Goal: Information Seeking & Learning: Learn about a topic

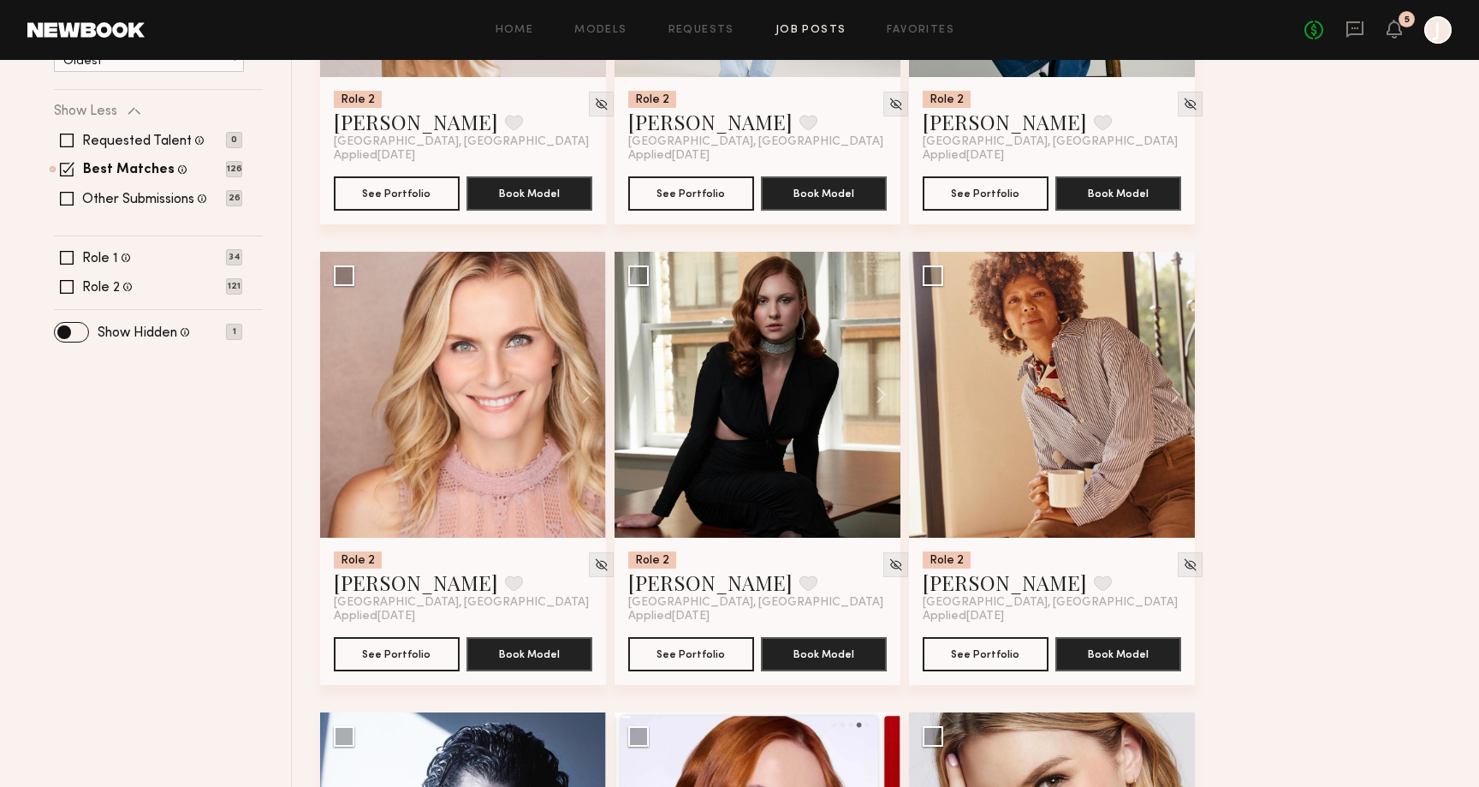
scroll to position [479, 0]
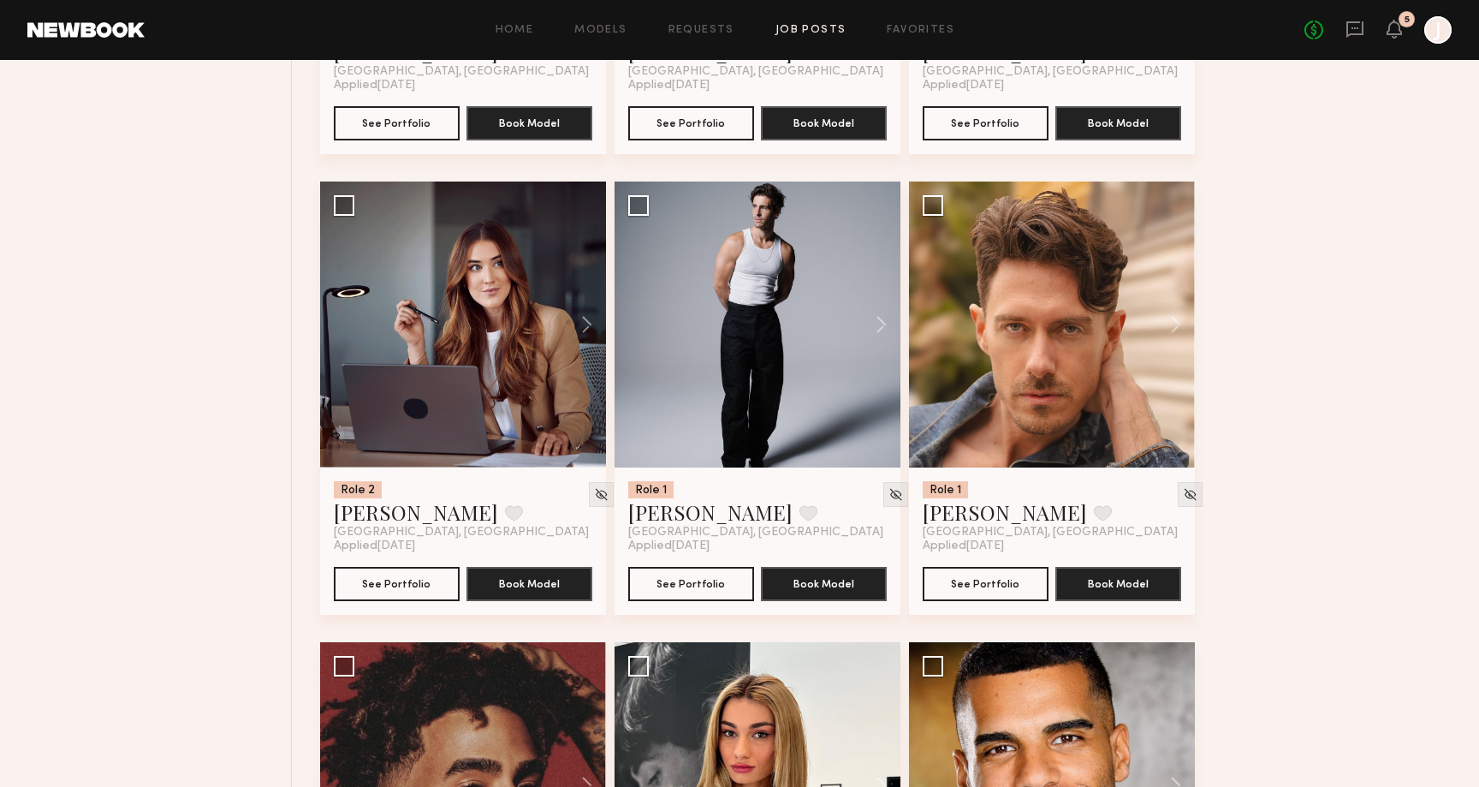
scroll to position [1956, 0]
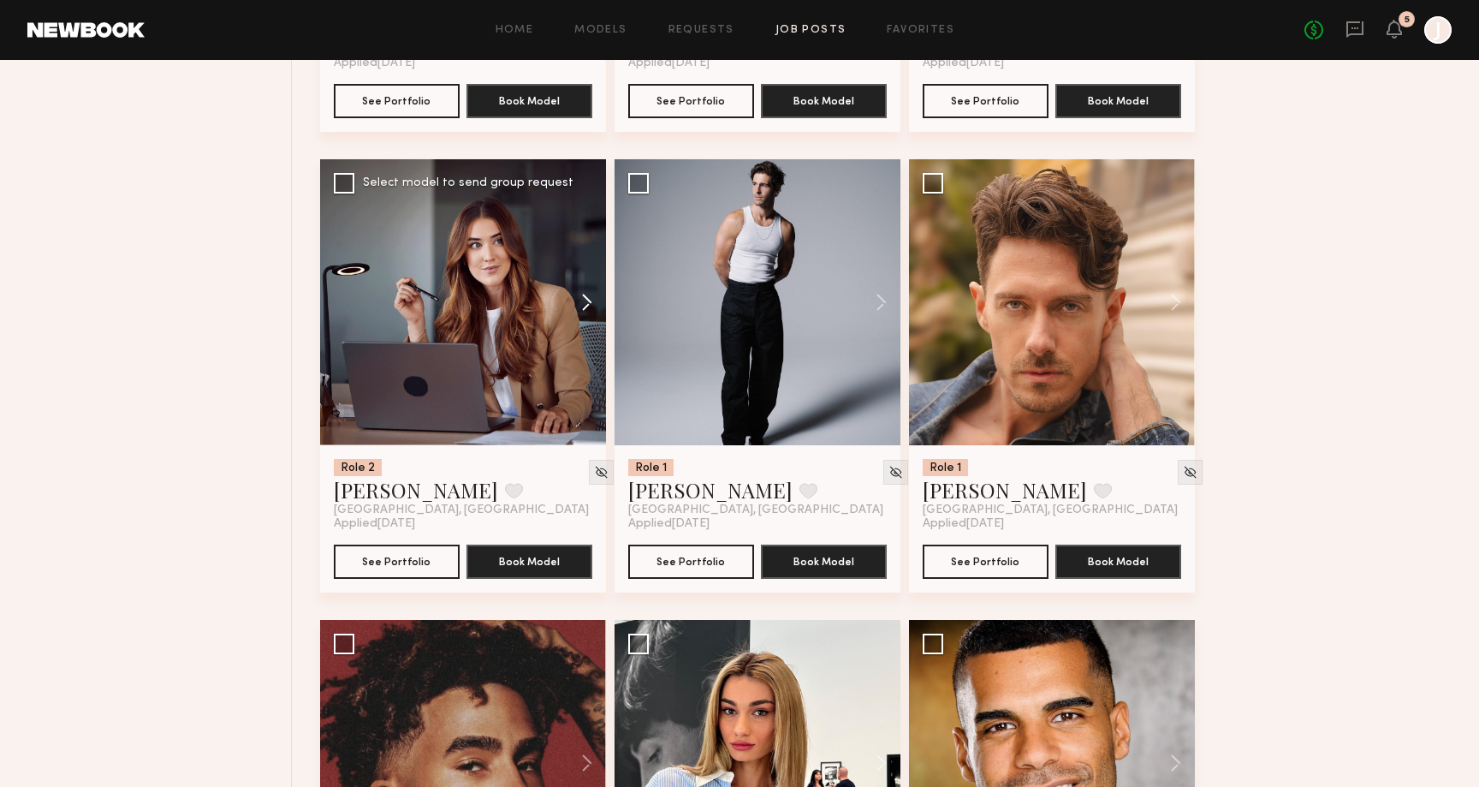
click at [582, 302] on button at bounding box center [578, 302] width 55 height 286
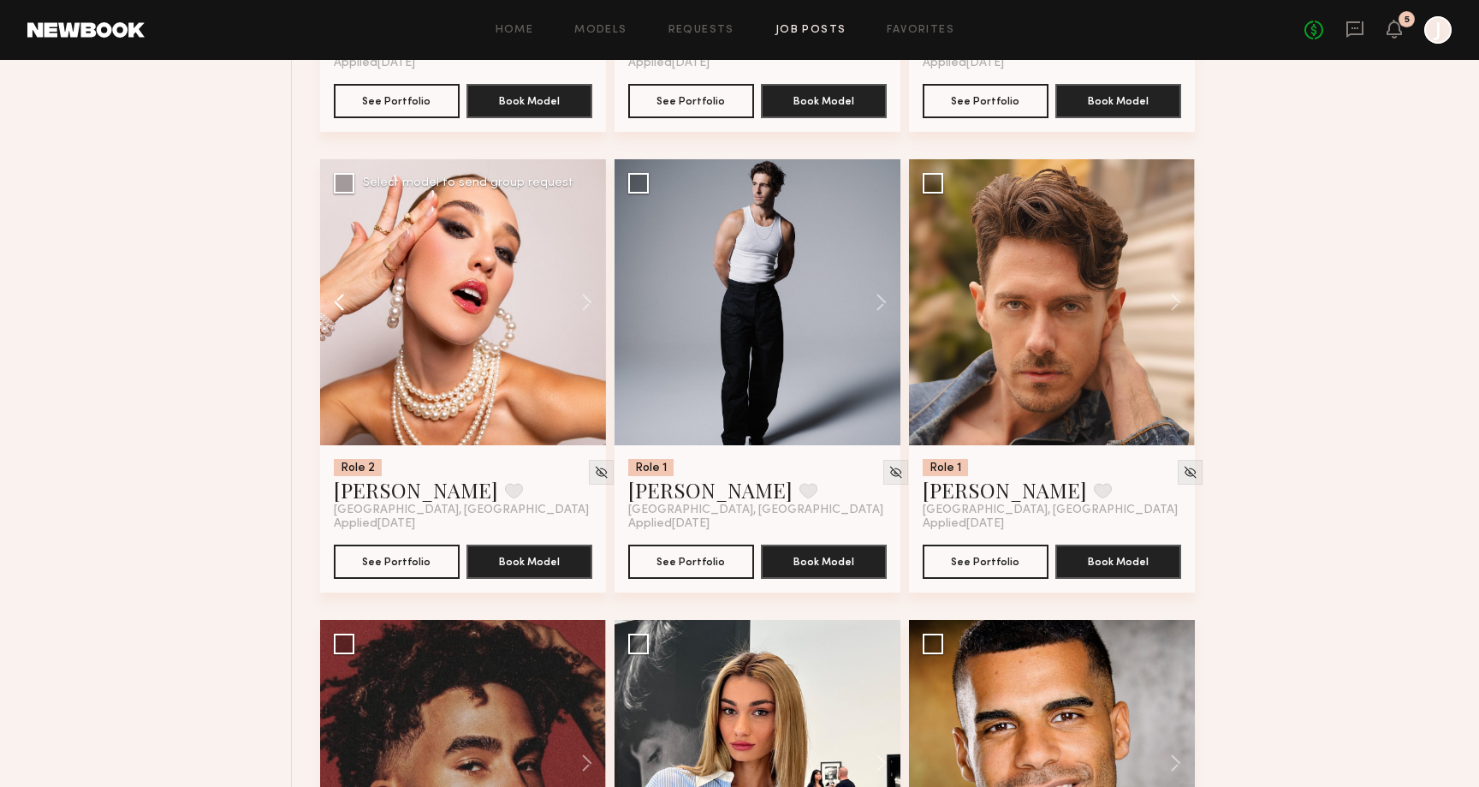
click at [336, 304] on button at bounding box center [347, 302] width 55 height 286
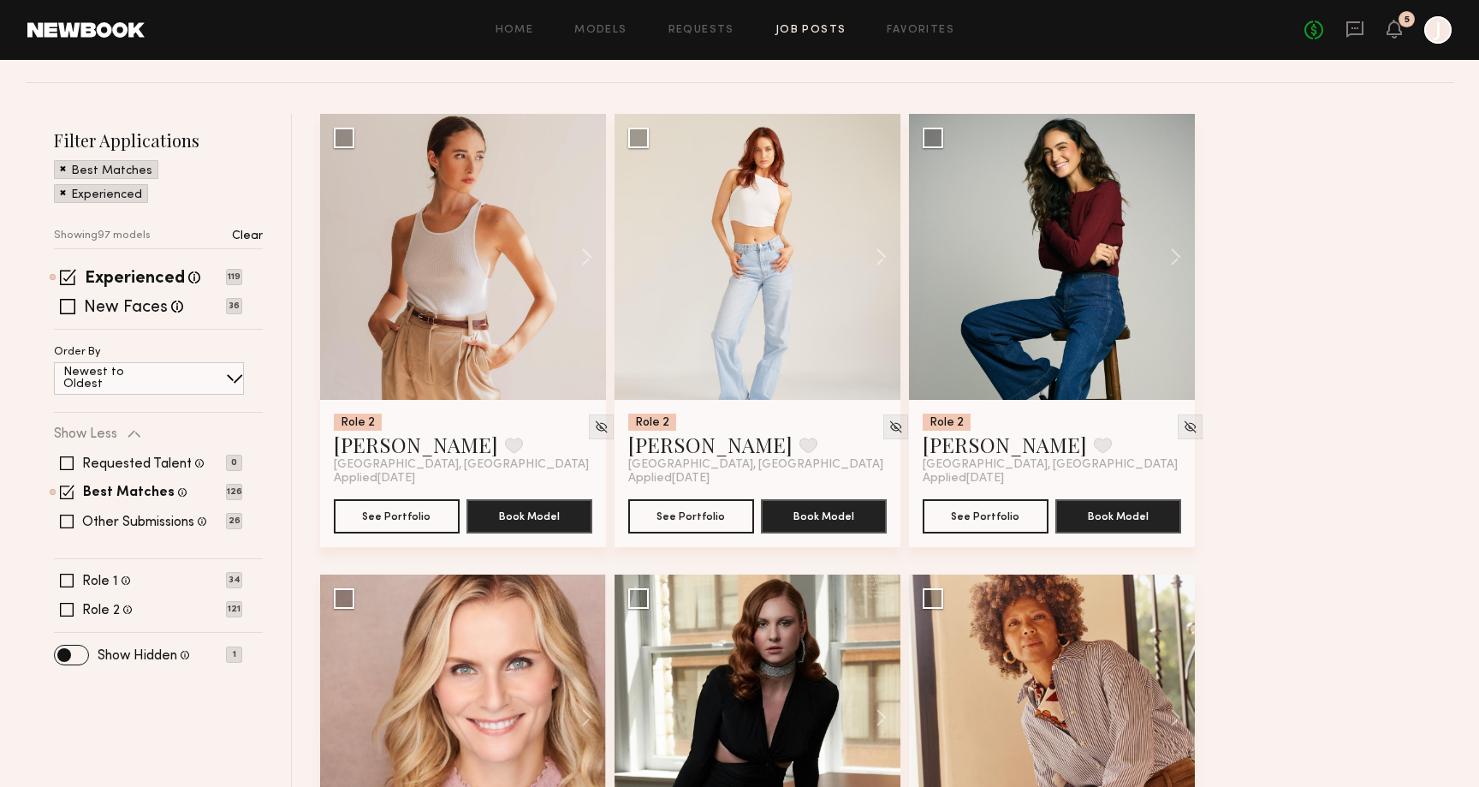
scroll to position [0, 0]
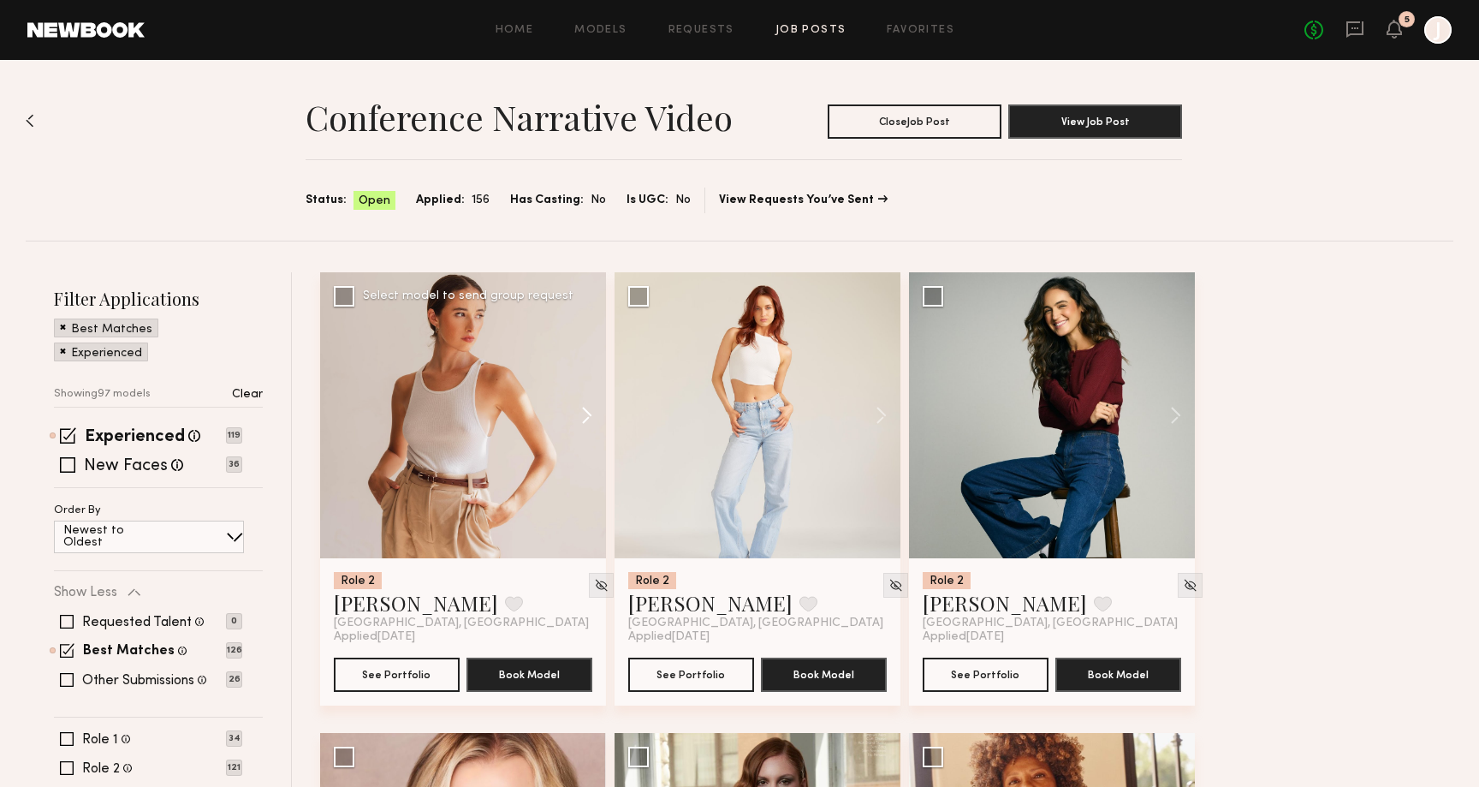
click at [583, 413] on button at bounding box center [578, 415] width 55 height 286
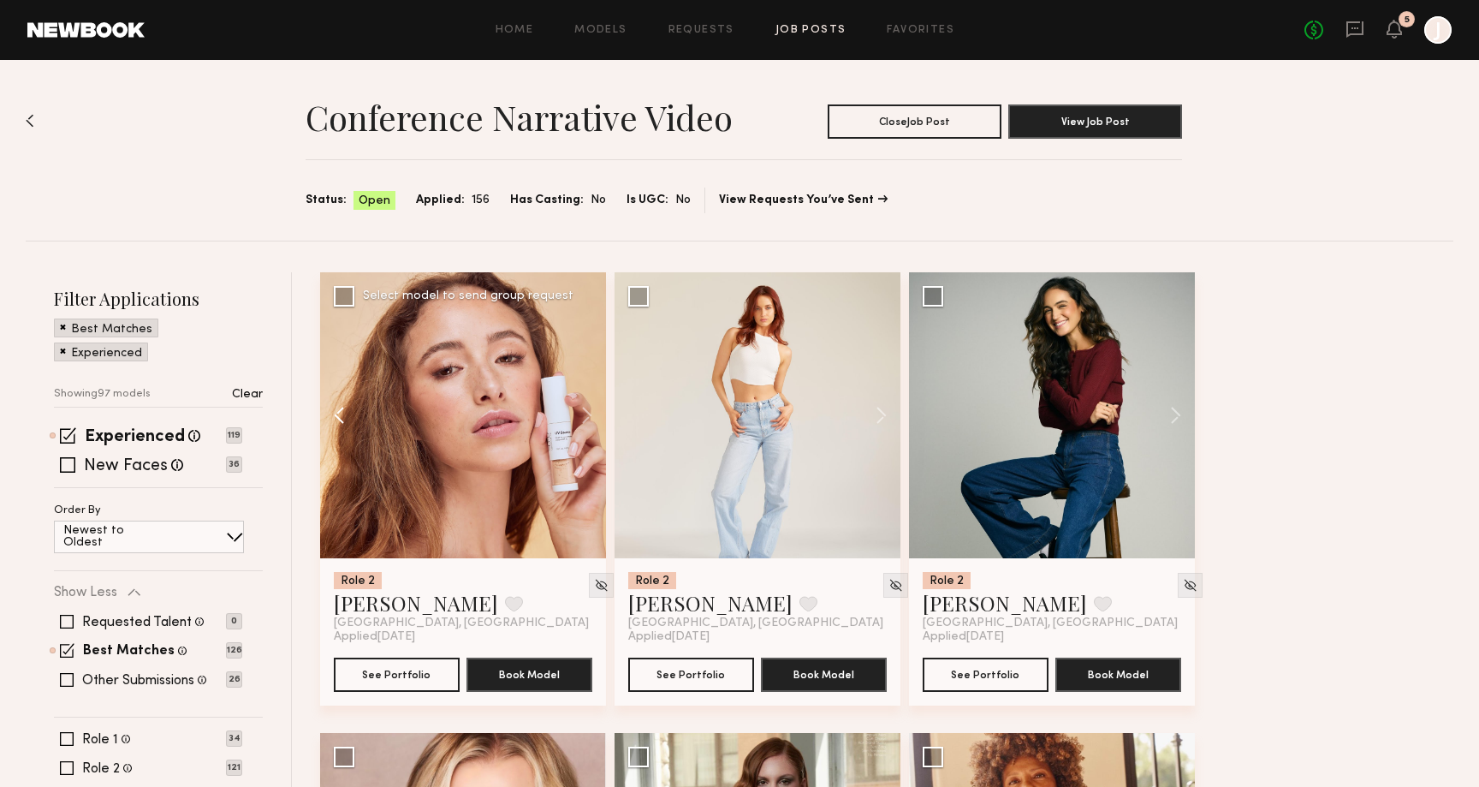
click at [345, 412] on button at bounding box center [347, 415] width 55 height 286
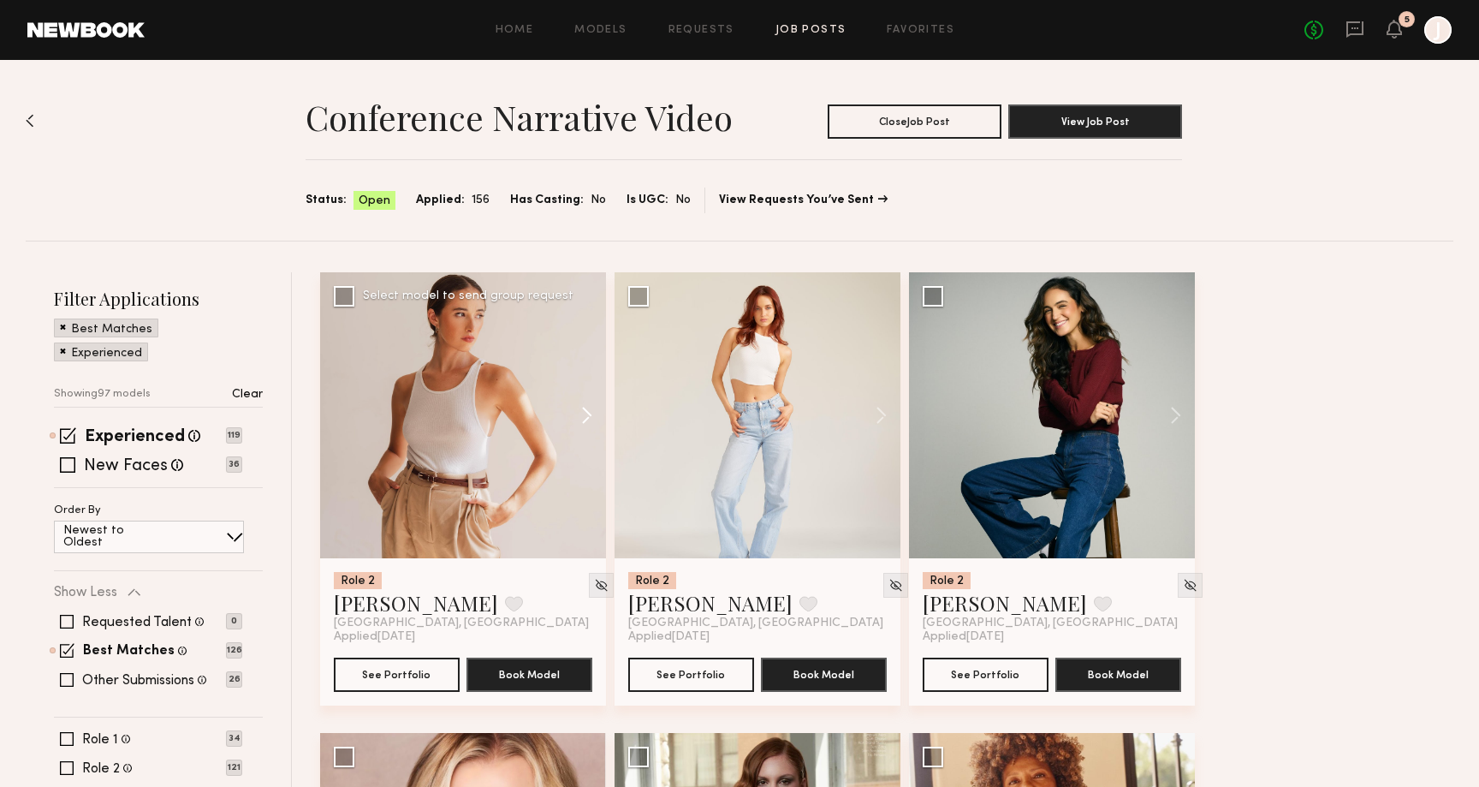
click at [582, 414] on button at bounding box center [578, 415] width 55 height 286
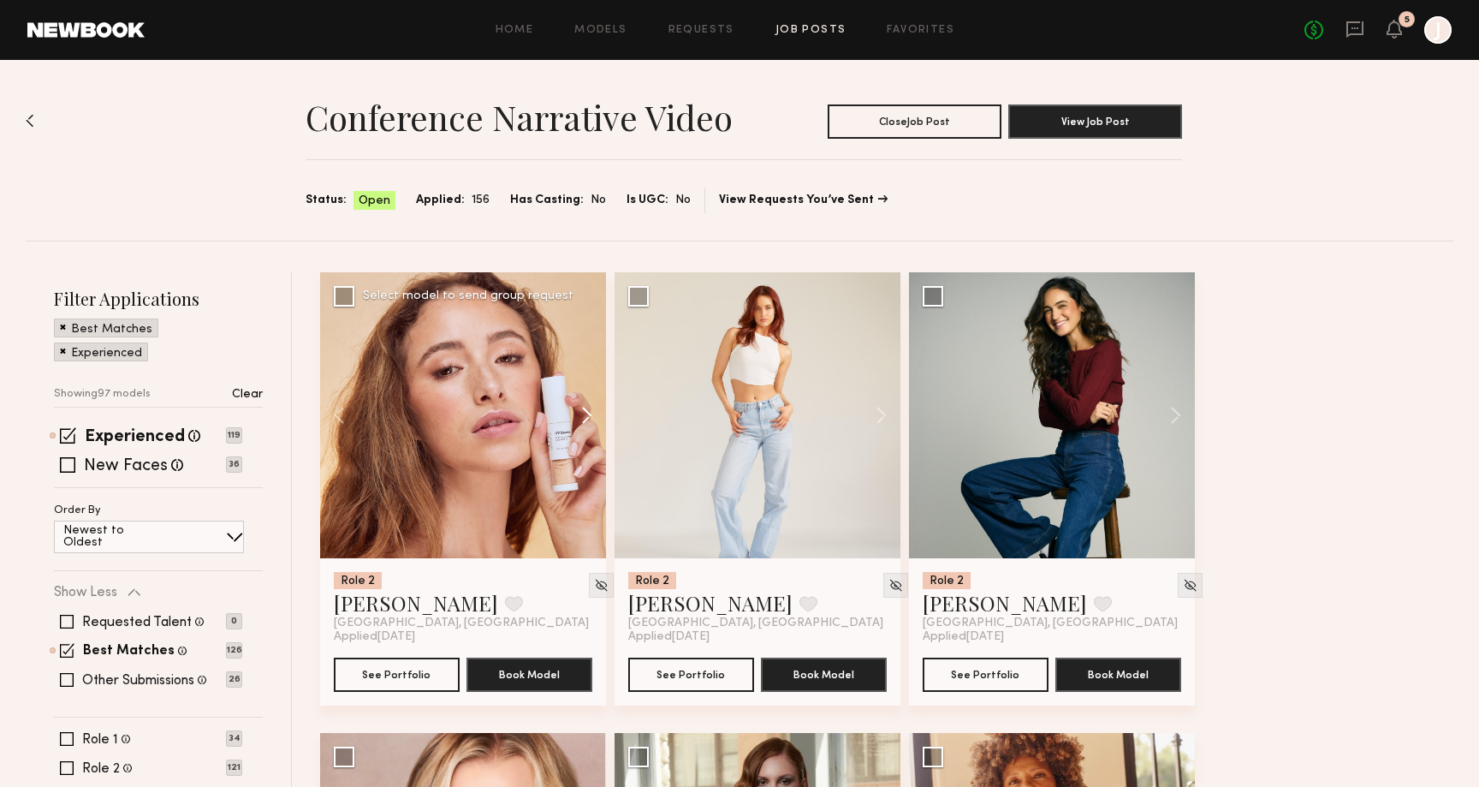
click at [582, 414] on button at bounding box center [578, 415] width 55 height 286
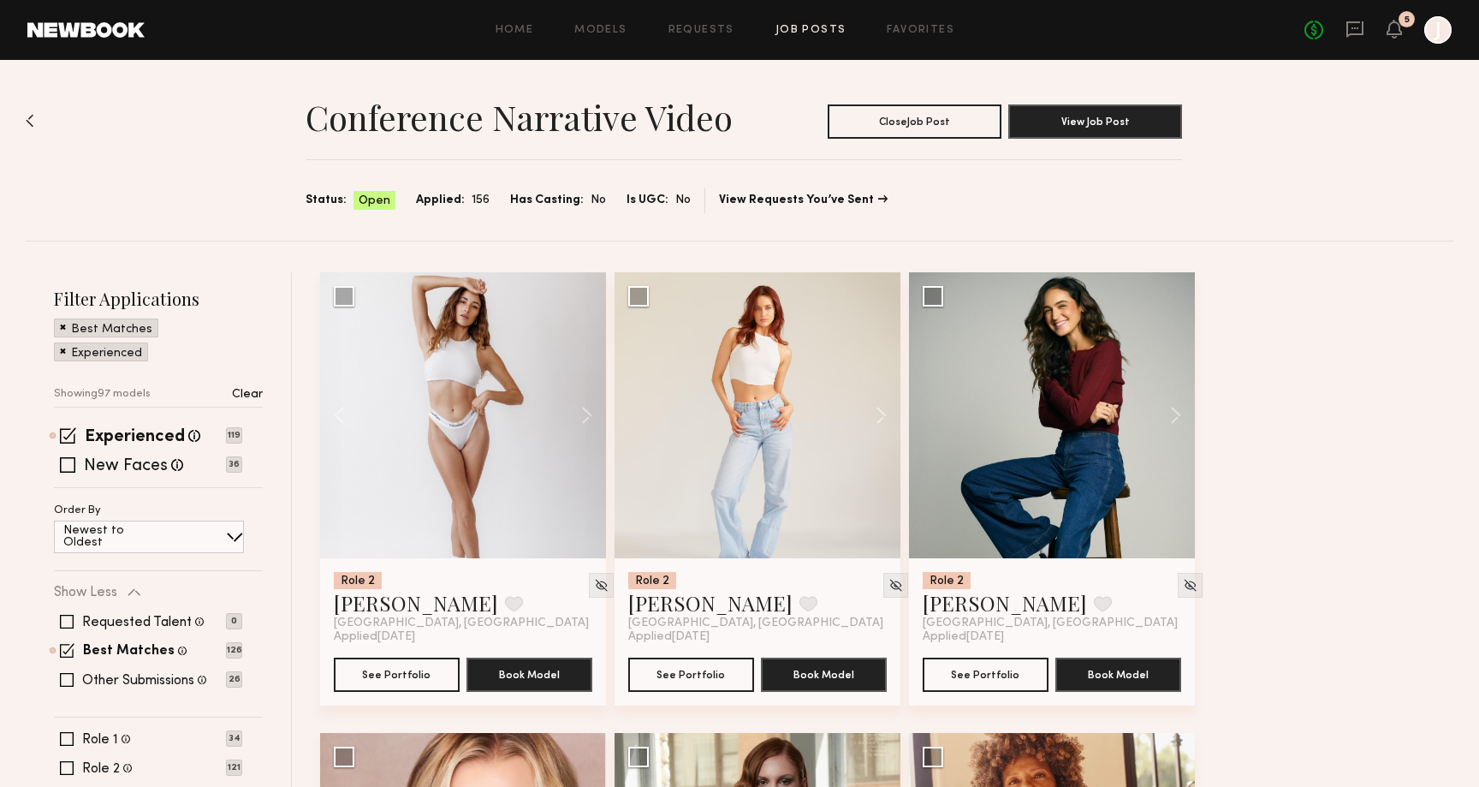
click at [327, 420] on button at bounding box center [347, 415] width 55 height 286
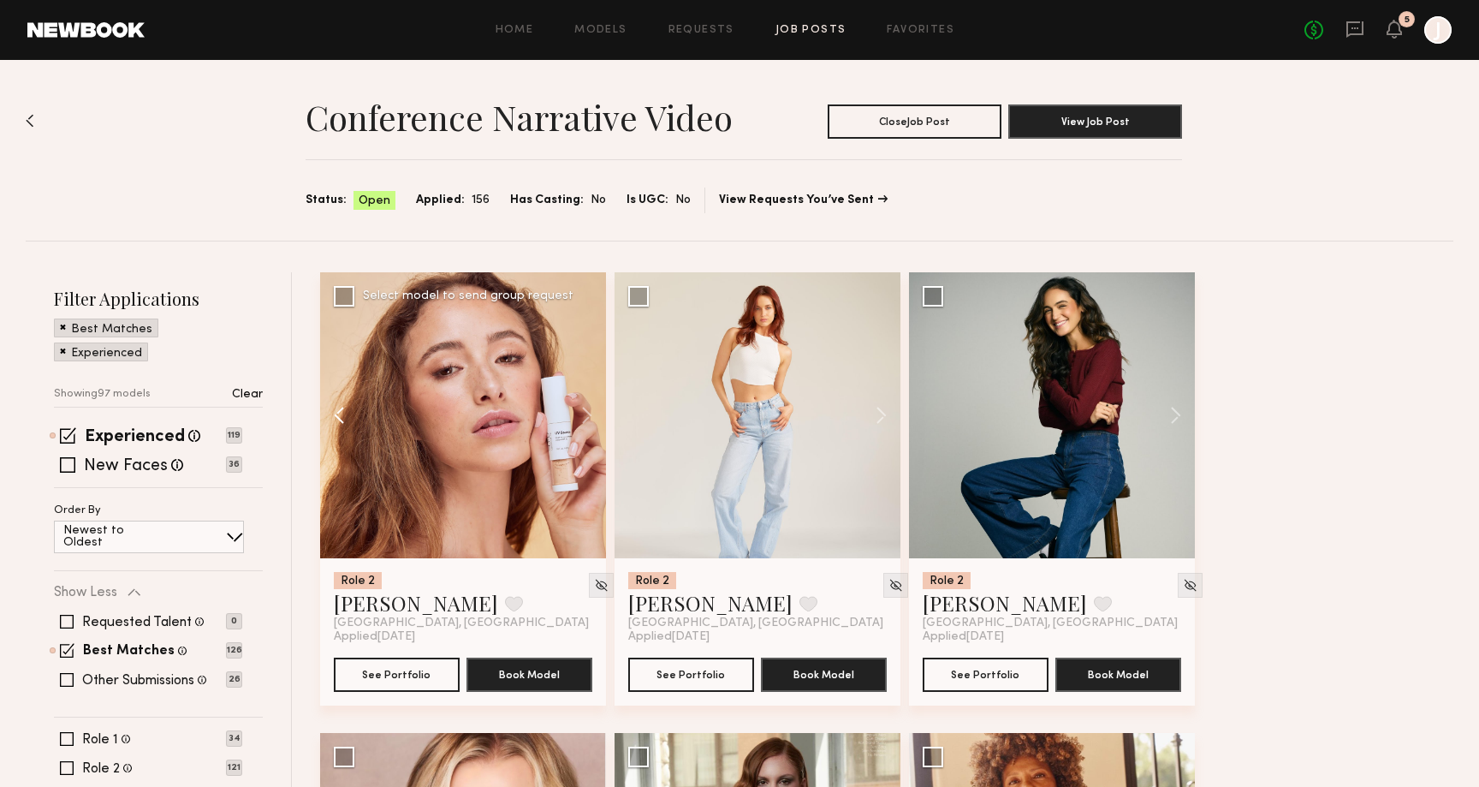
click at [327, 420] on button at bounding box center [347, 415] width 55 height 286
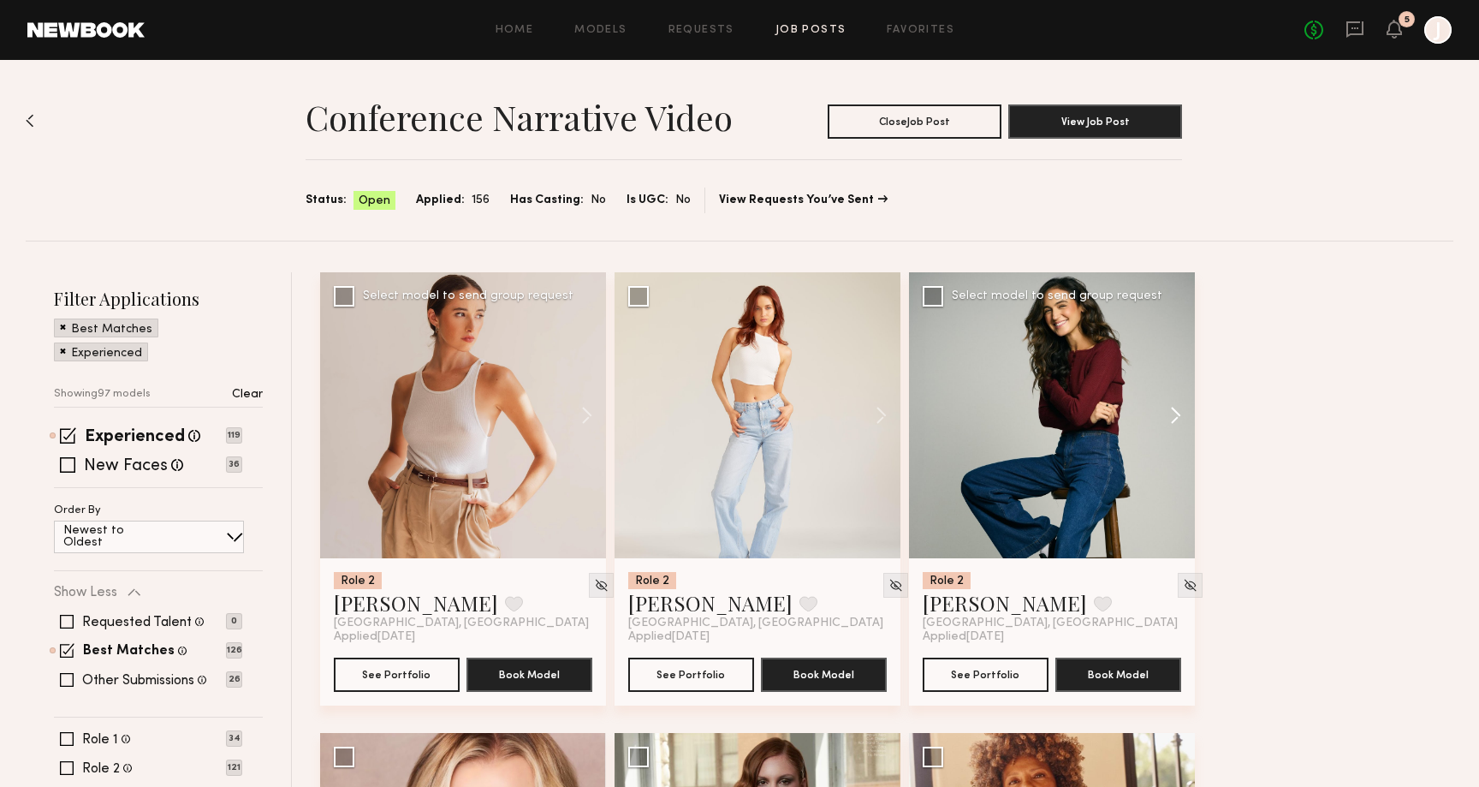
click at [1176, 419] on button at bounding box center [1167, 415] width 55 height 286
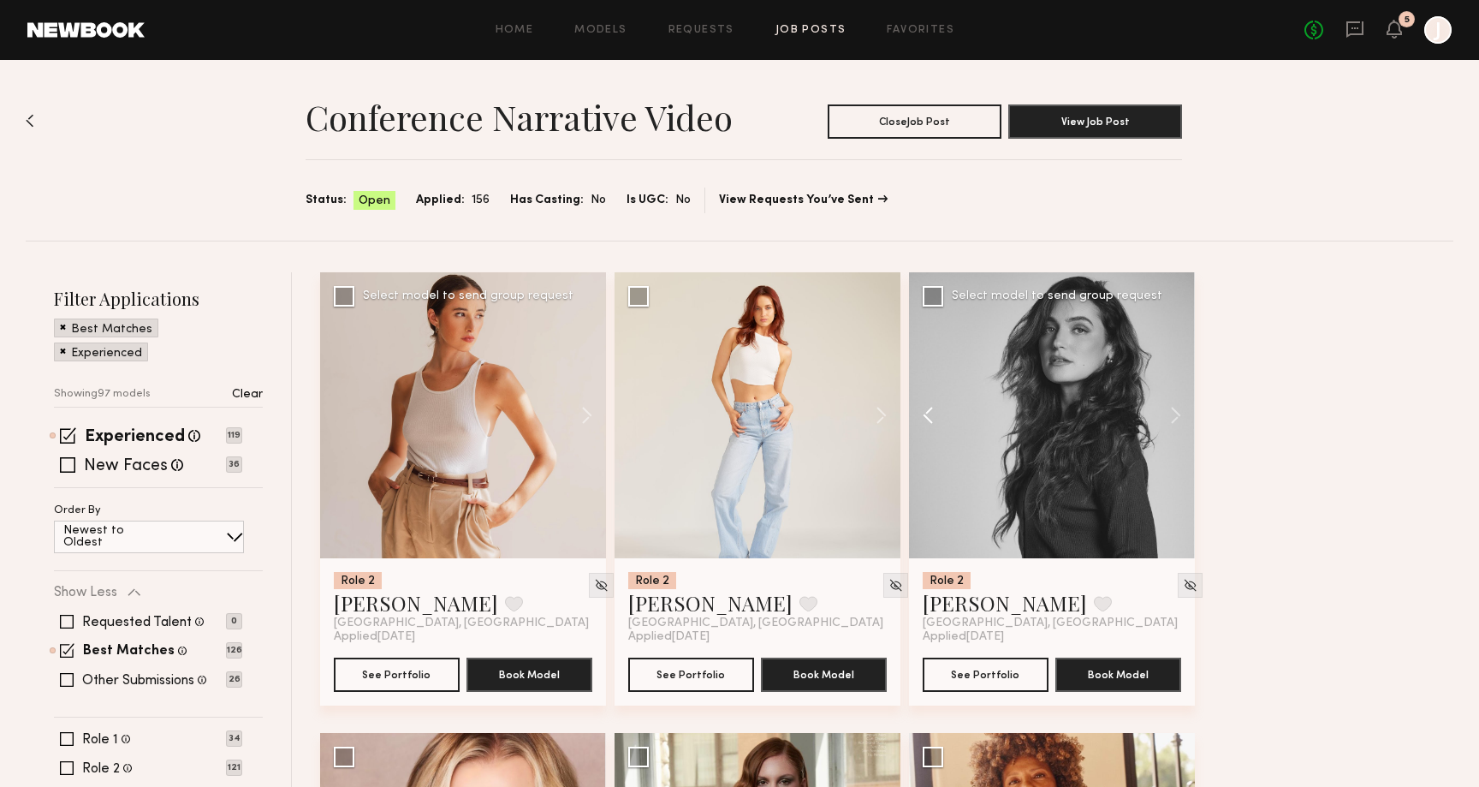
click at [950, 418] on button at bounding box center [936, 415] width 55 height 286
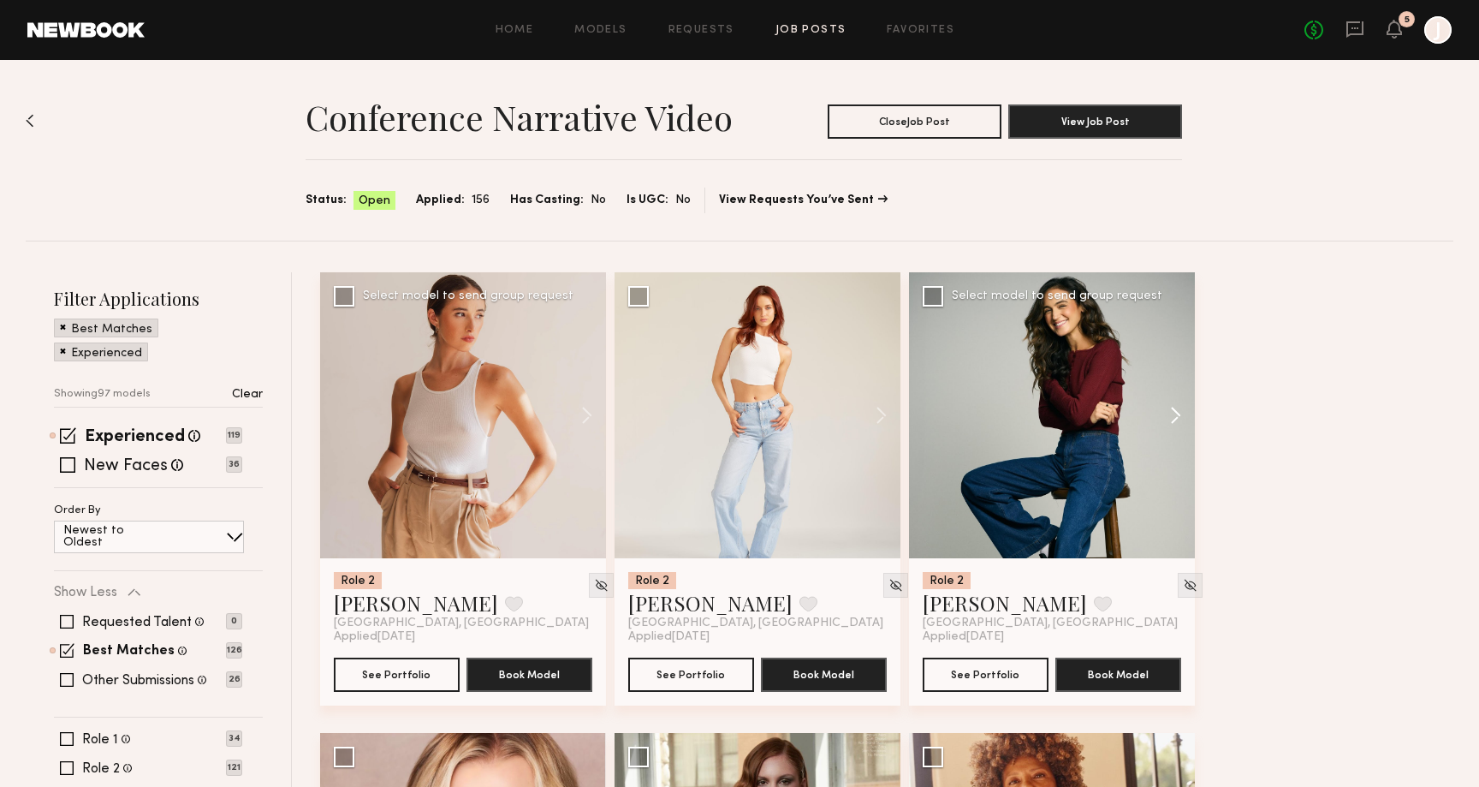
click at [1172, 419] on button at bounding box center [1167, 415] width 55 height 286
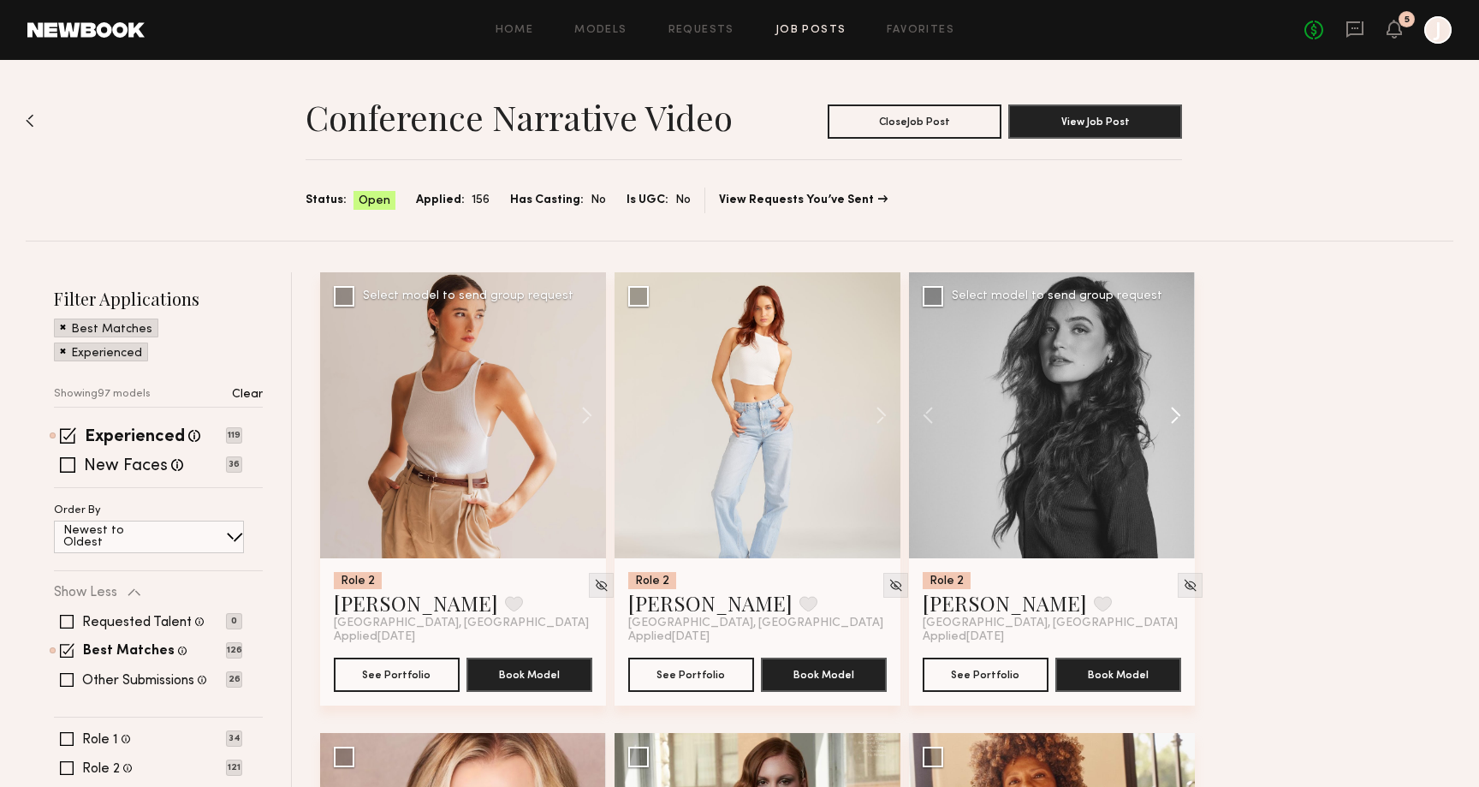
click at [1172, 419] on button at bounding box center [1167, 415] width 55 height 286
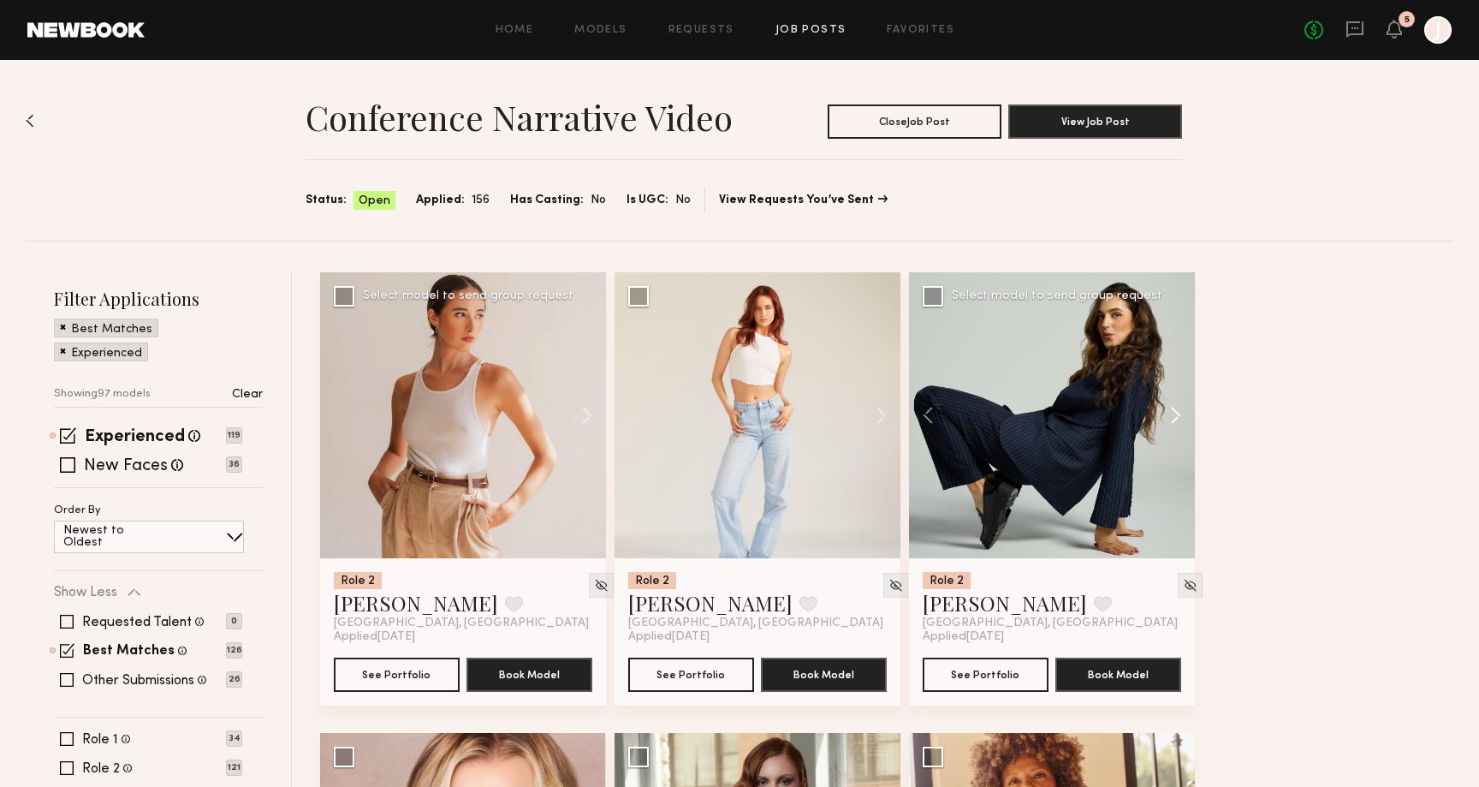
click at [1172, 419] on button at bounding box center [1167, 415] width 55 height 286
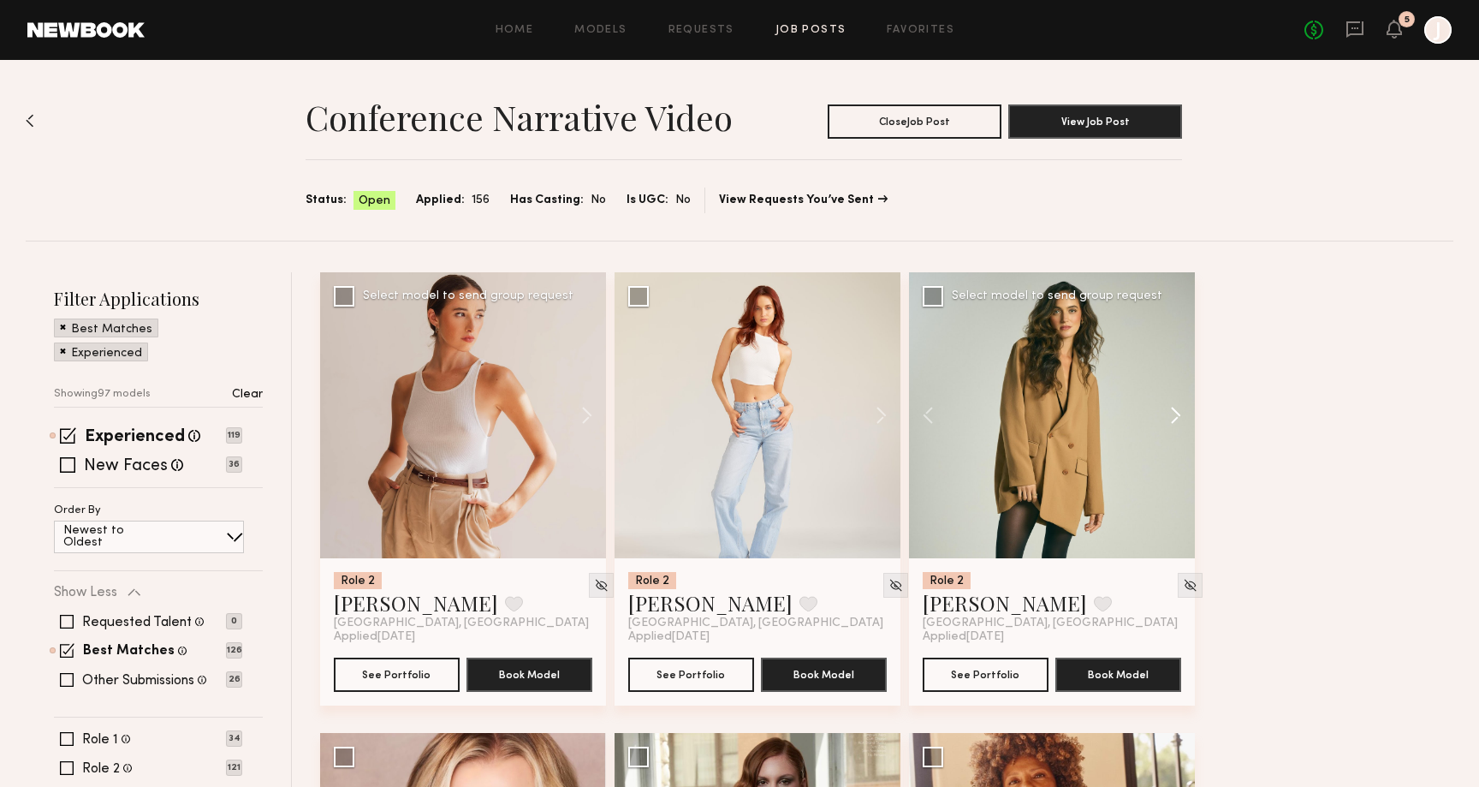
click at [1172, 419] on button at bounding box center [1167, 415] width 55 height 286
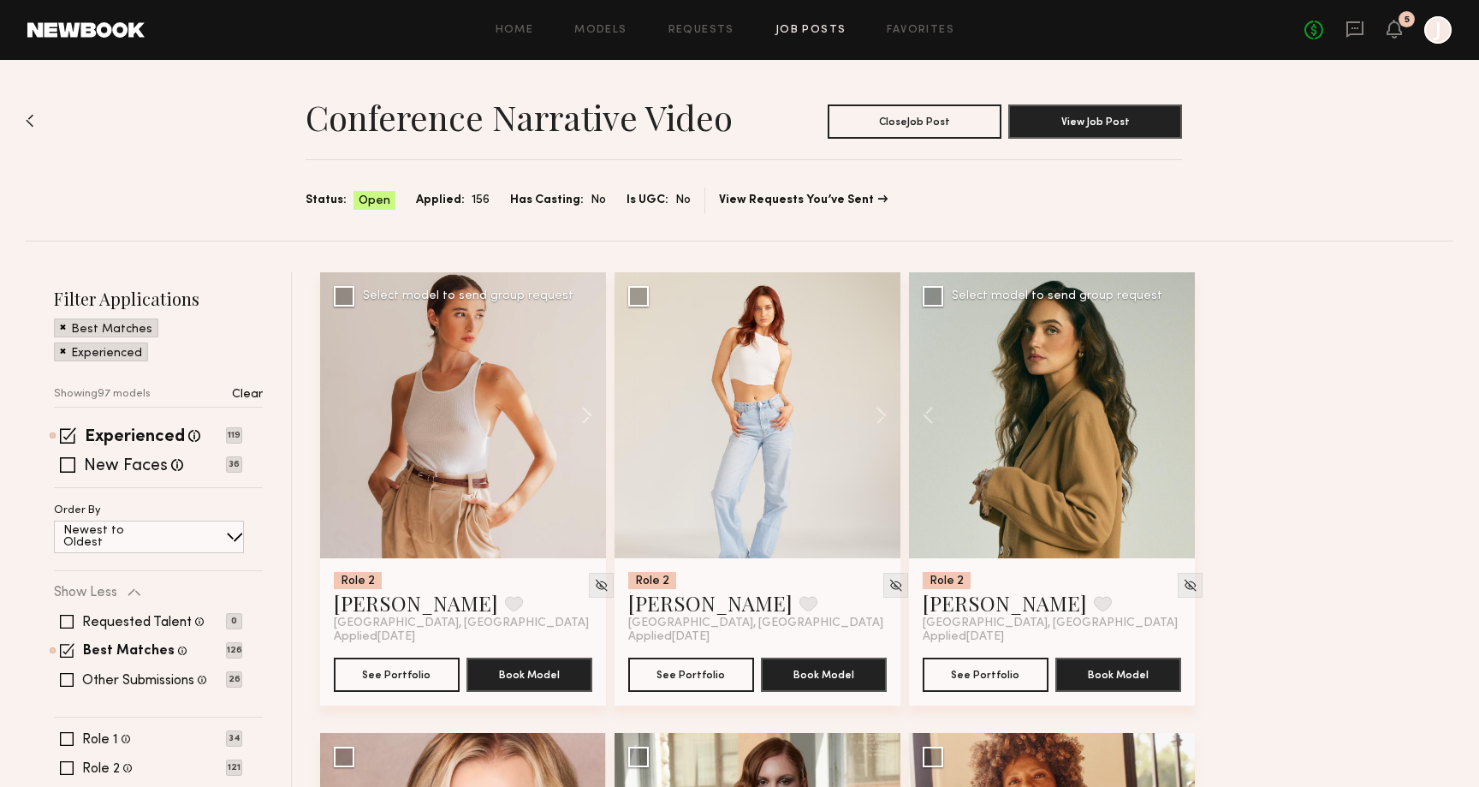
click at [1172, 419] on div at bounding box center [1052, 415] width 286 height 286
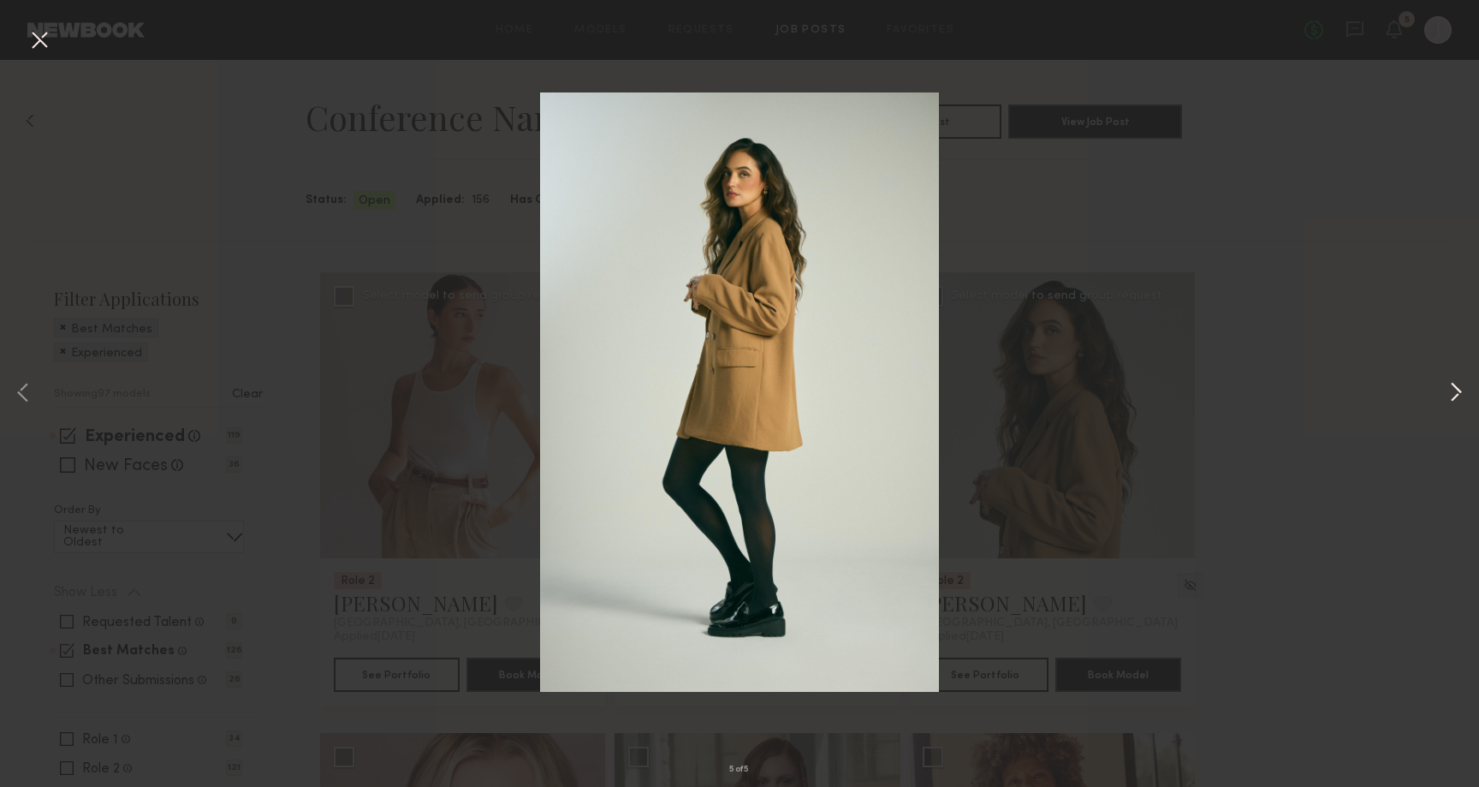
click at [1453, 400] on button at bounding box center [1456, 393] width 21 height 629
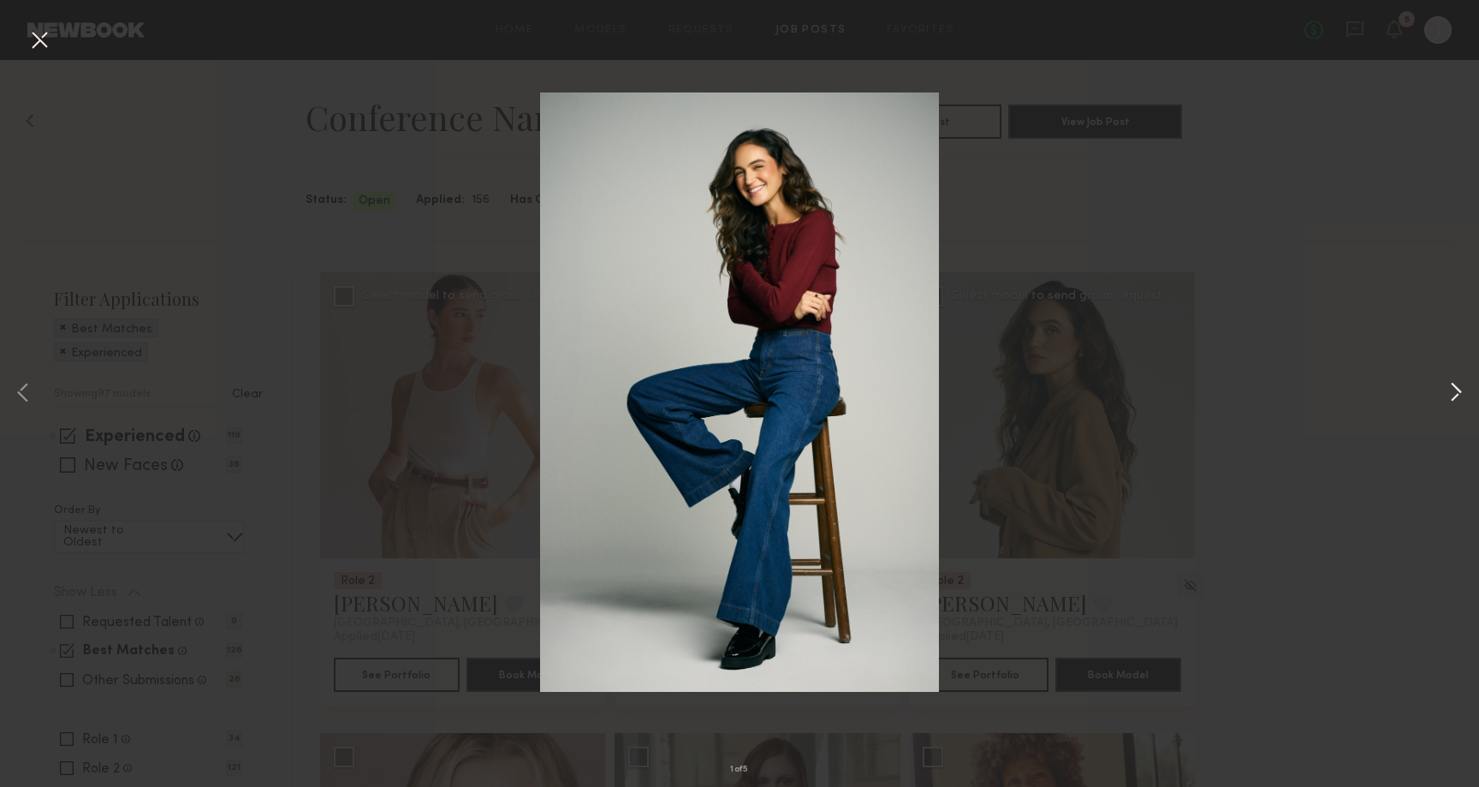
click at [1453, 400] on button at bounding box center [1456, 393] width 21 height 629
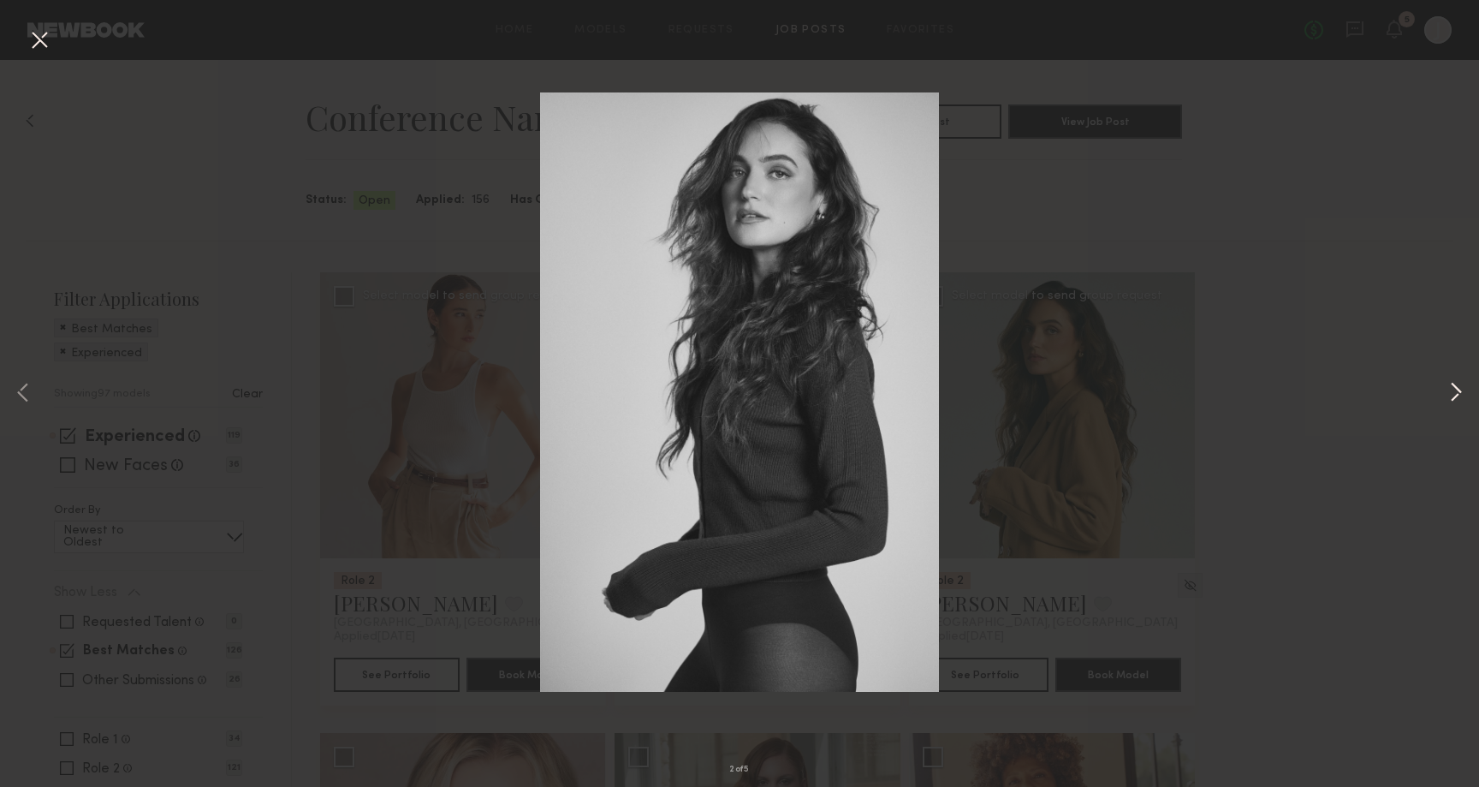
click at [1450, 397] on button at bounding box center [1456, 393] width 21 height 629
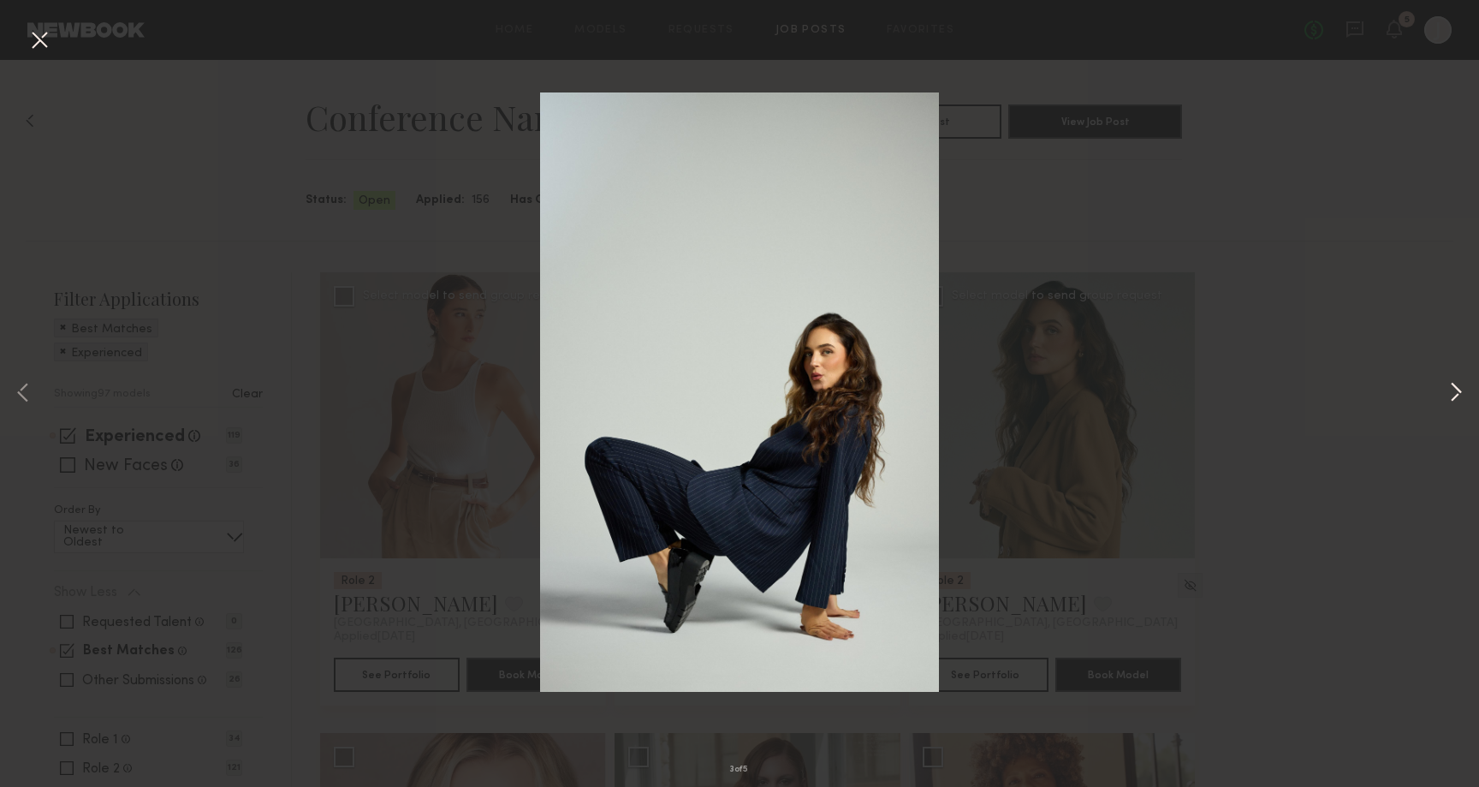
click at [1450, 397] on button at bounding box center [1456, 393] width 21 height 629
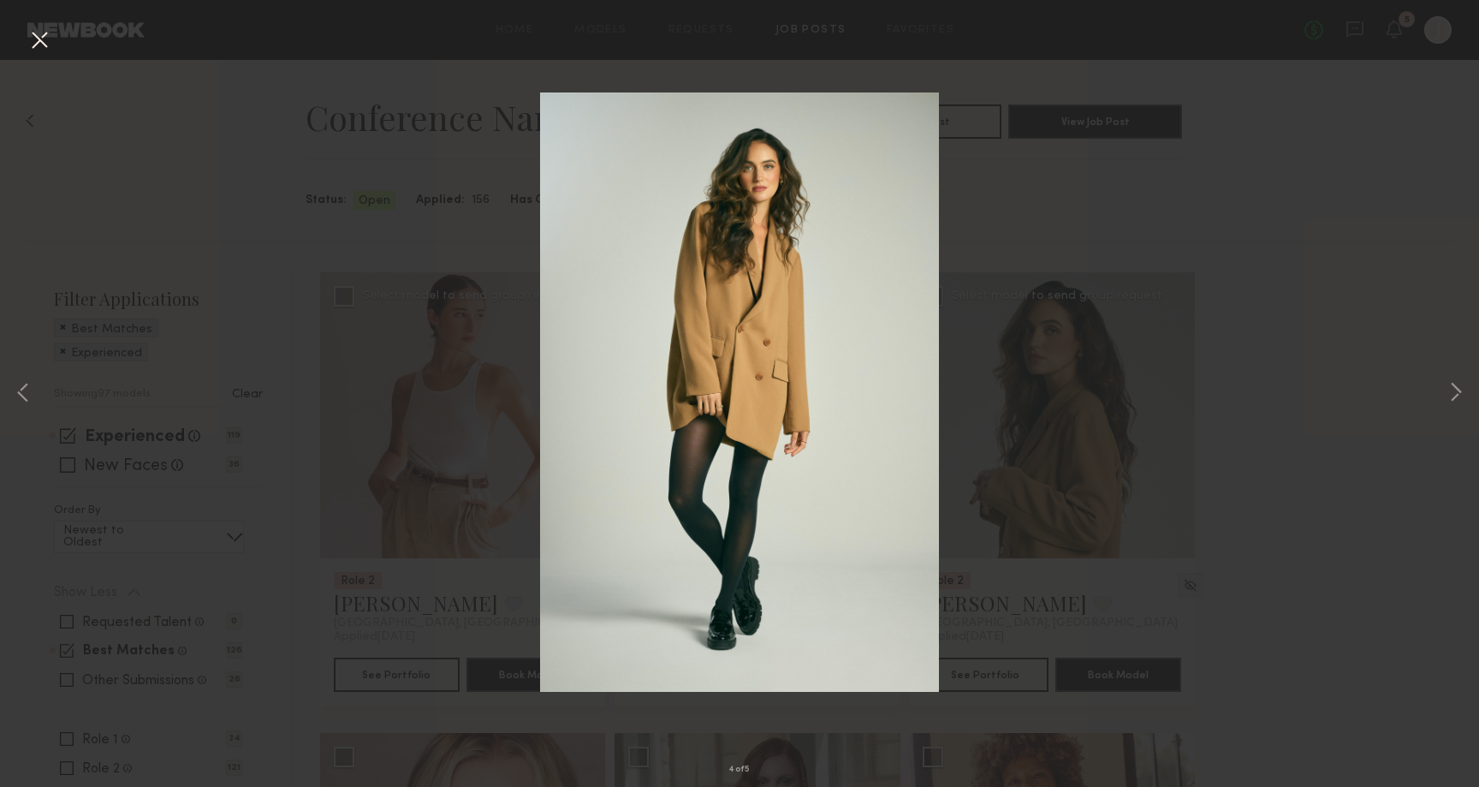
click at [1205, 305] on div "4 of 5" at bounding box center [739, 393] width 1479 height 787
click at [38, 33] on button at bounding box center [39, 41] width 27 height 31
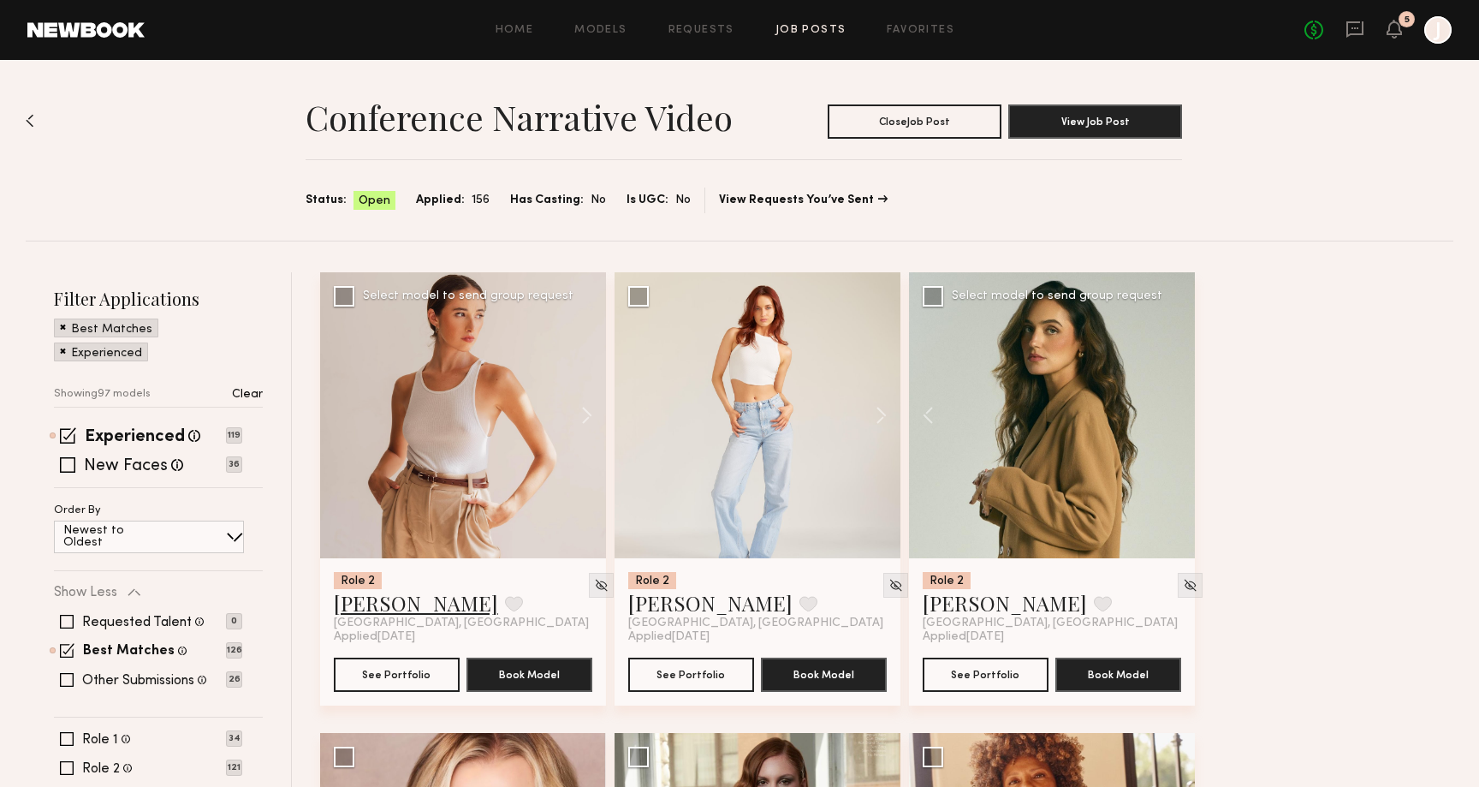
click at [422, 590] on link "[PERSON_NAME]" at bounding box center [416, 602] width 164 height 27
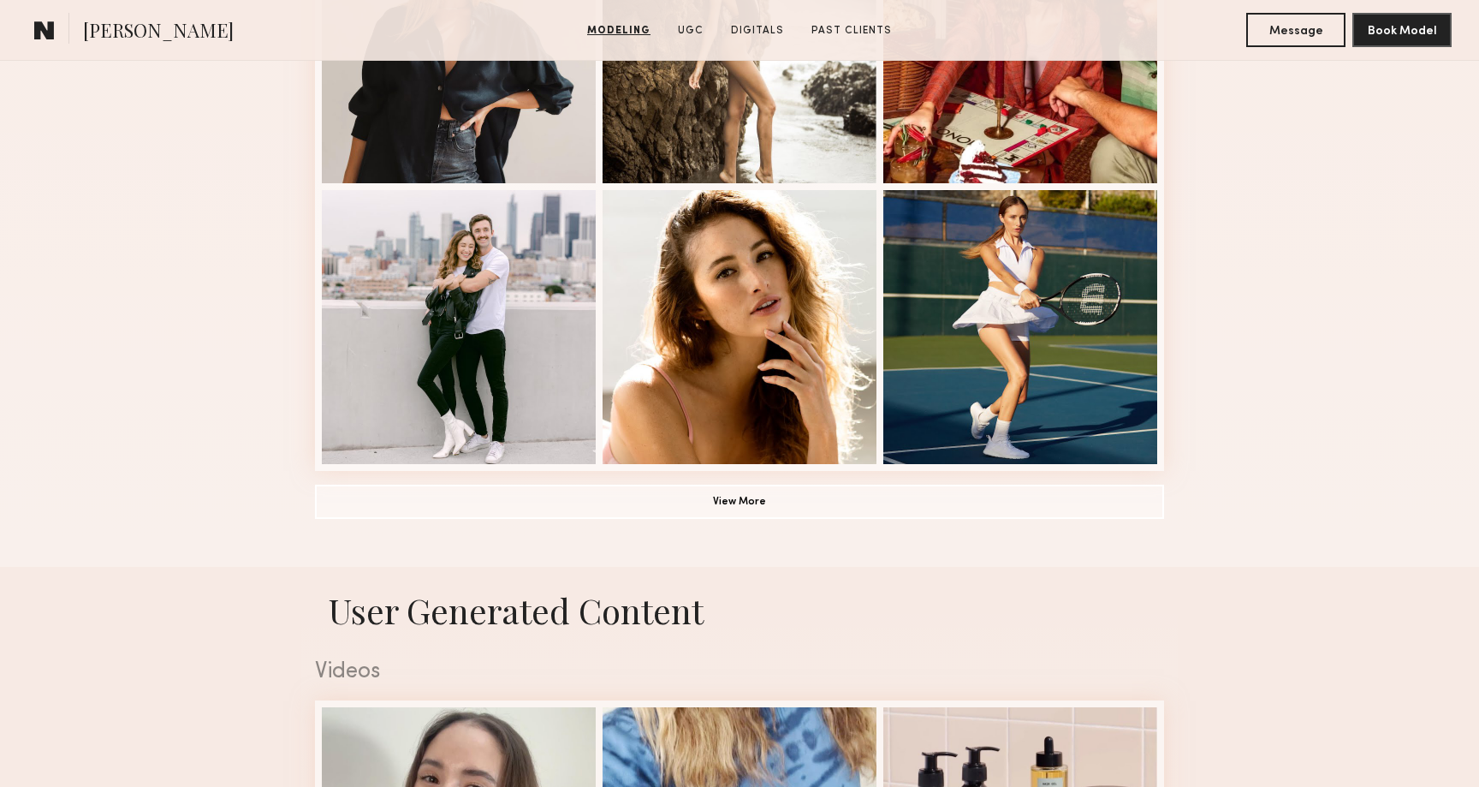
scroll to position [1301, 0]
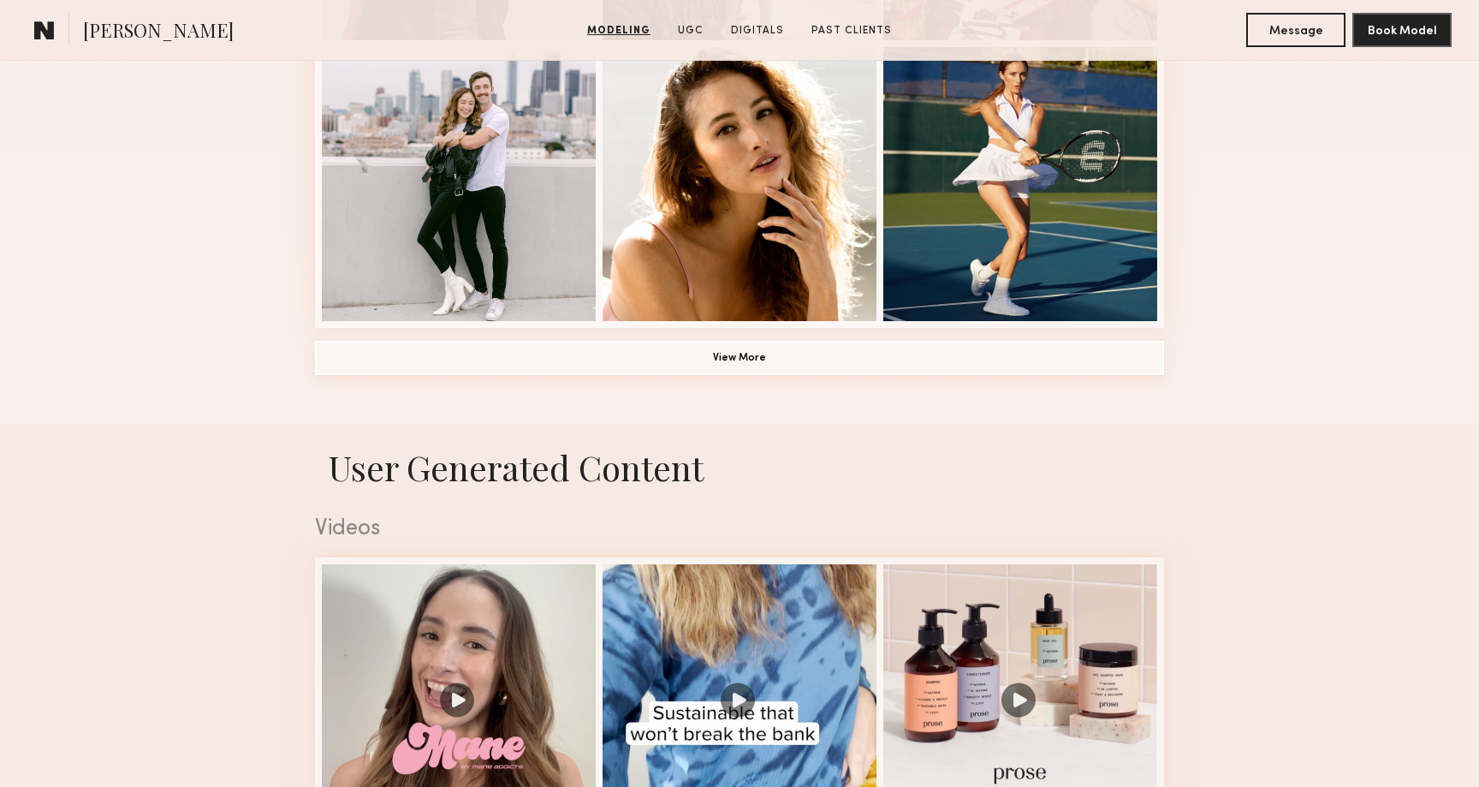
click at [858, 367] on button "View More" at bounding box center [739, 358] width 849 height 34
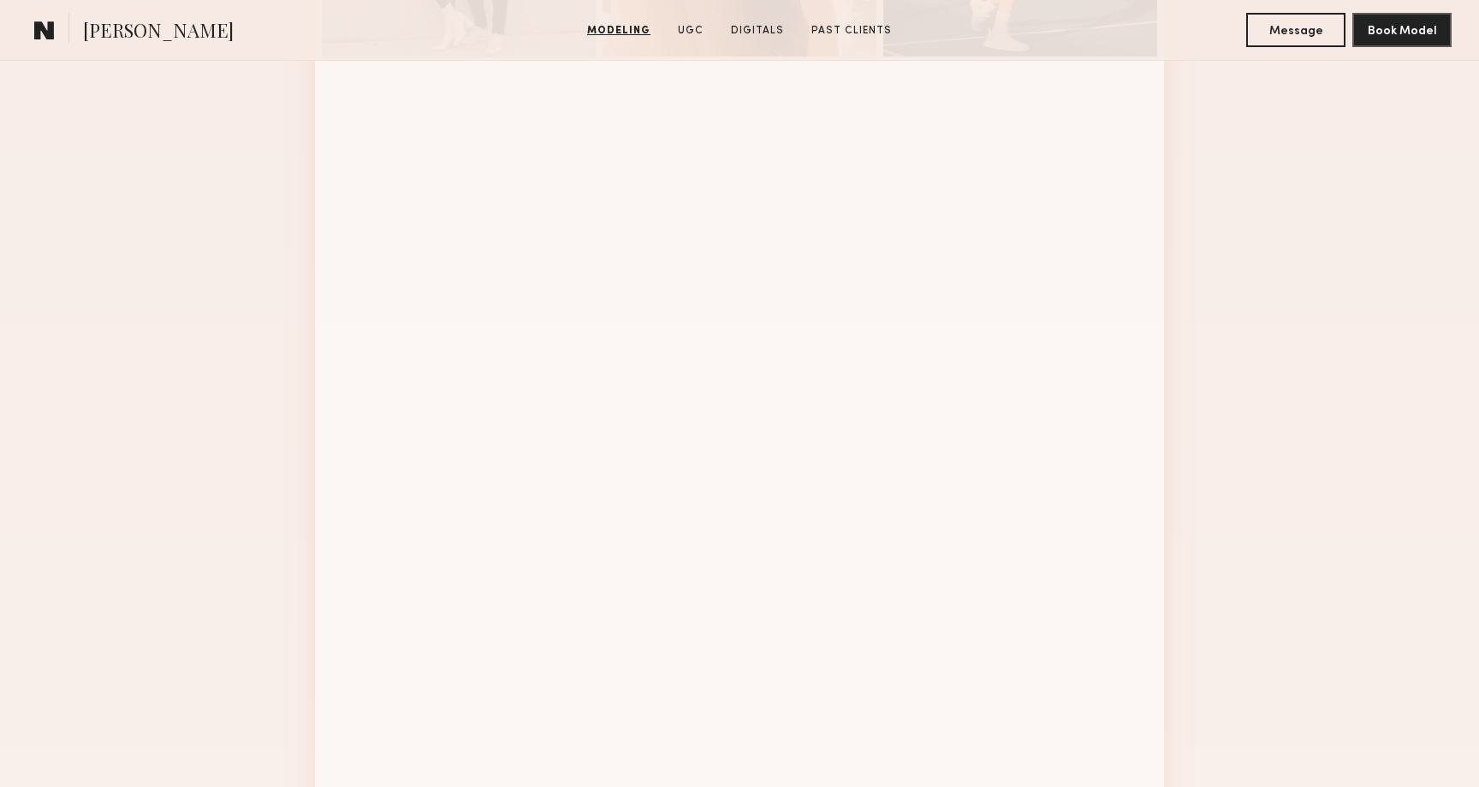
scroll to position [1575, 0]
